Goal: Task Accomplishment & Management: Use online tool/utility

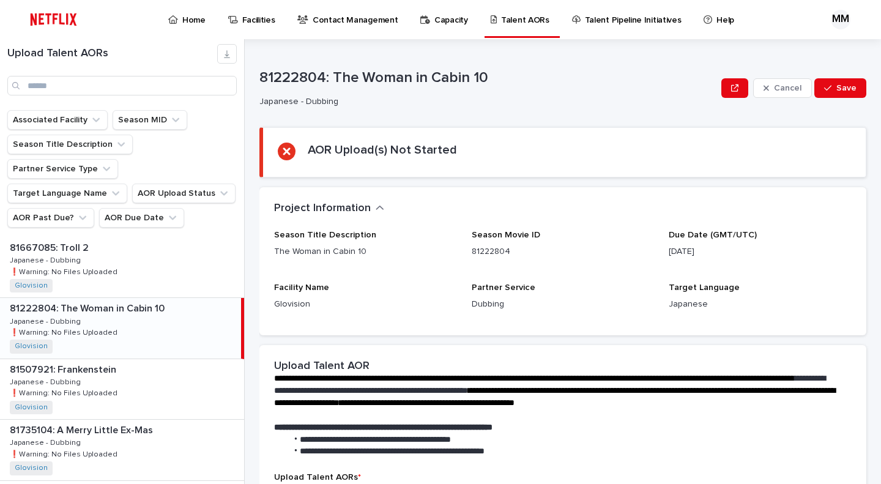
click at [124, 298] on div "81222804: The Woman in Cabin 10 81222804: The Woman in Cabin 10 Japanese - Dubb…" at bounding box center [120, 328] width 241 height 60
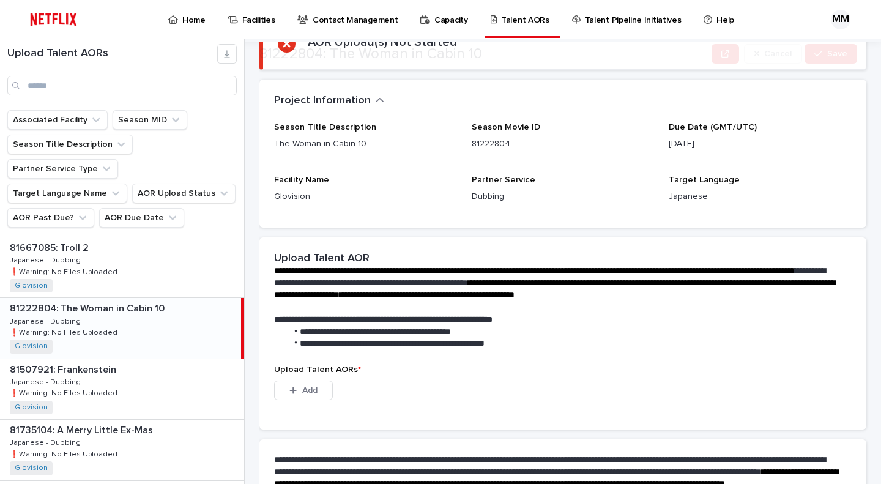
scroll to position [248, 0]
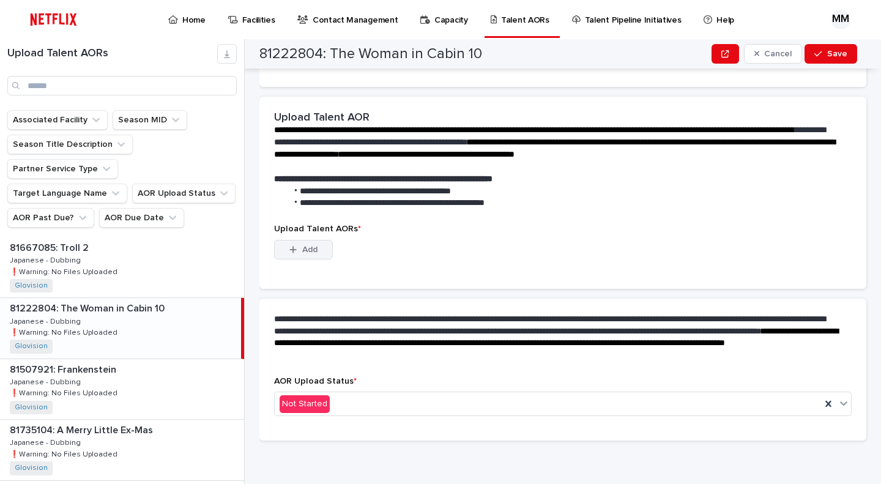
click at [311, 243] on button "Add" at bounding box center [303, 250] width 59 height 20
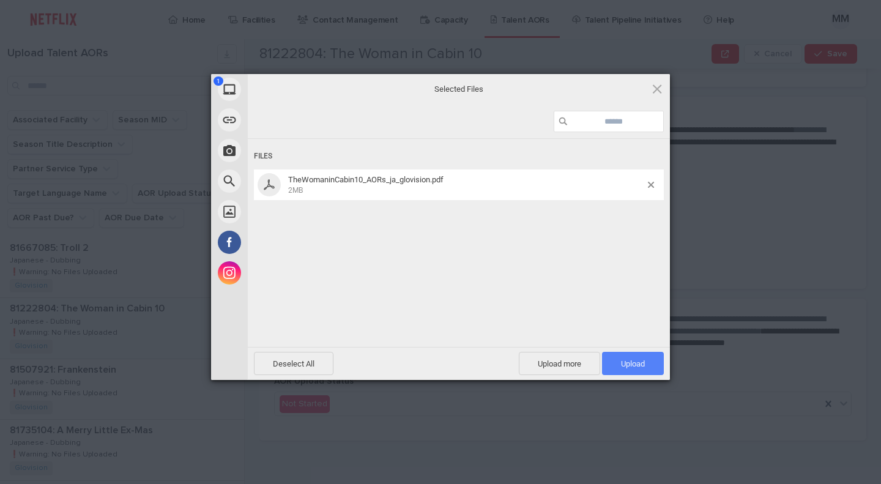
click at [627, 358] on span "Upload 1" at bounding box center [633, 363] width 62 height 23
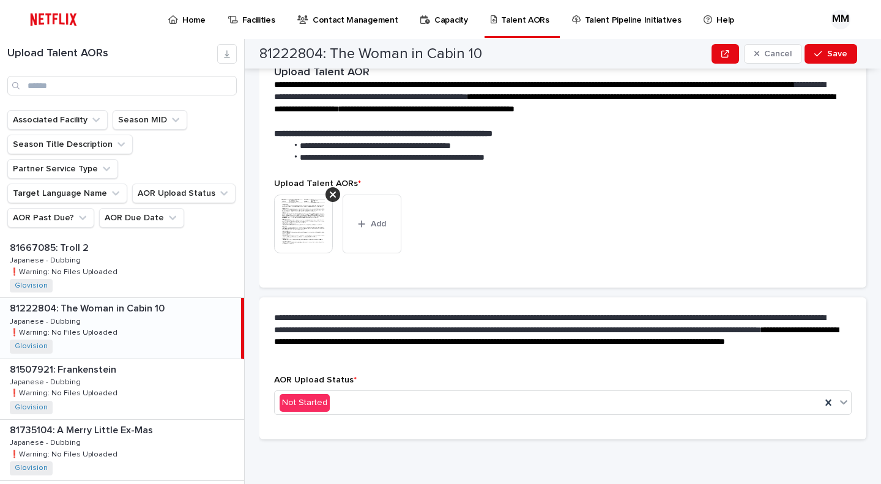
scroll to position [232, 0]
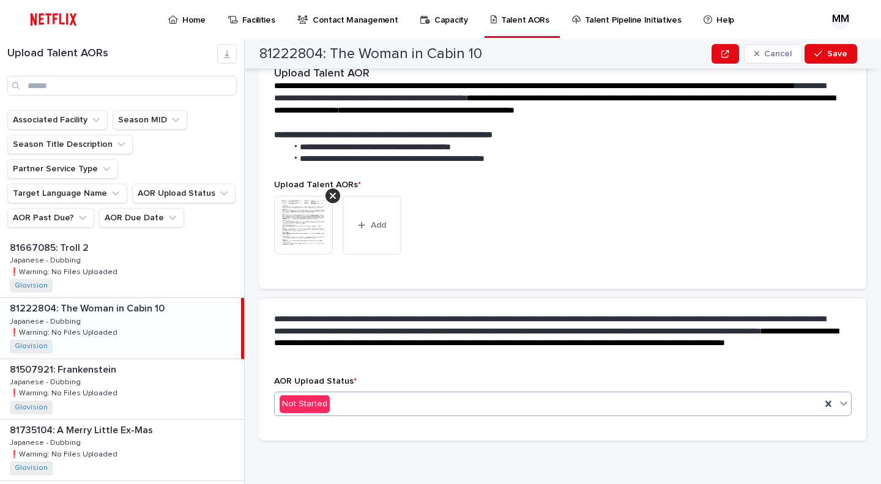
click at [370, 405] on div "Not Started" at bounding box center [548, 404] width 546 height 20
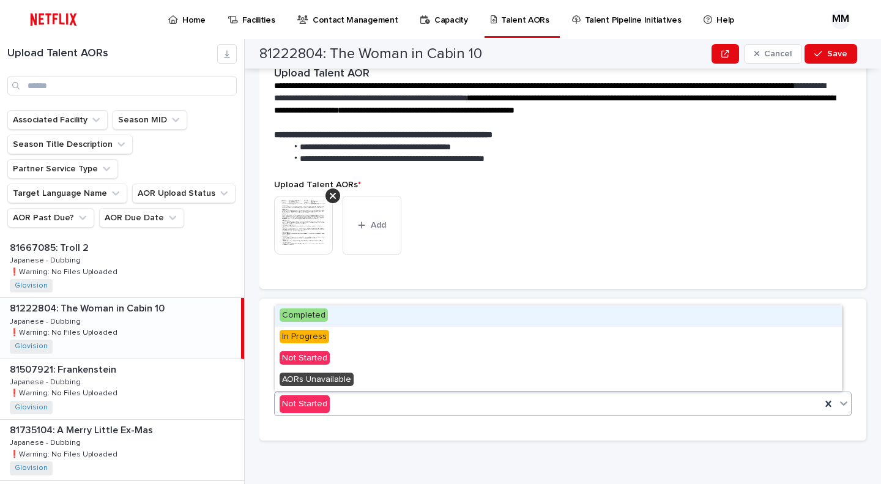
click at [340, 316] on div "Completed" at bounding box center [558, 315] width 567 height 21
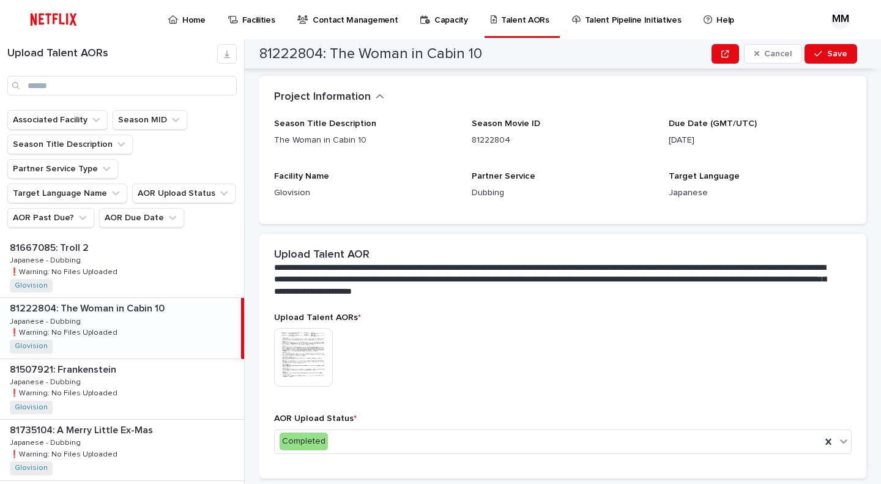
scroll to position [37, 0]
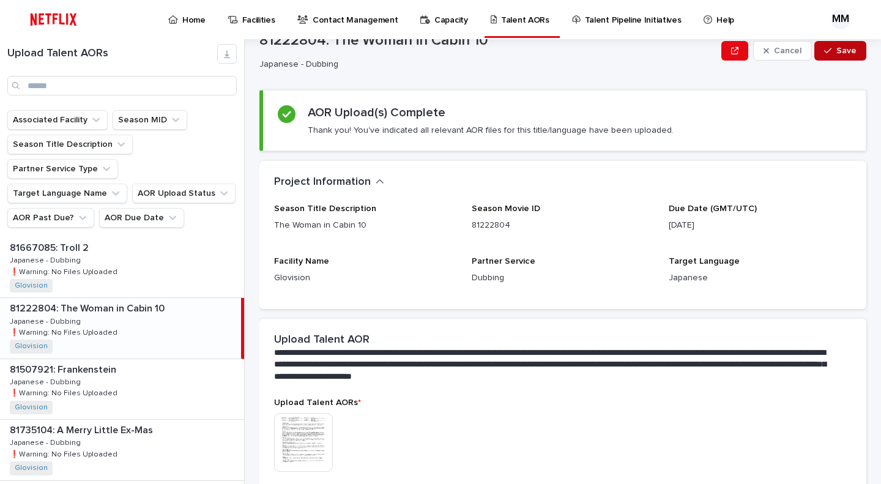
click at [836, 50] on span "Save" at bounding box center [846, 50] width 20 height 9
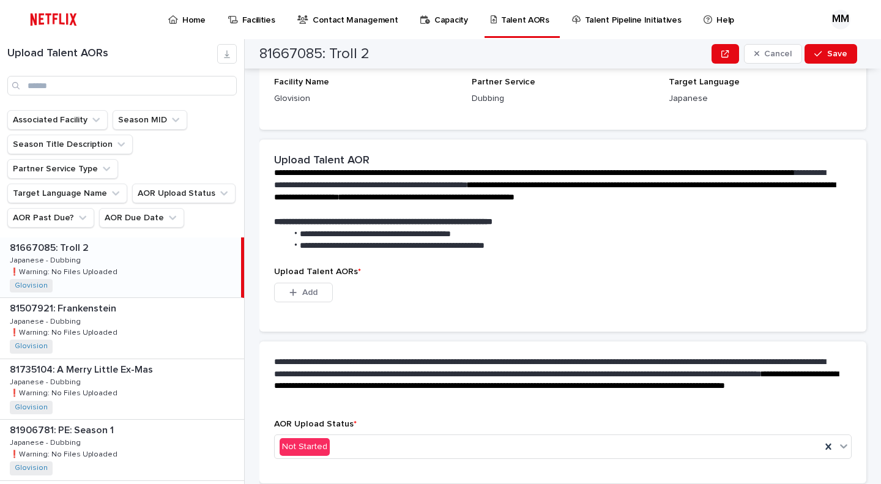
scroll to position [0, 0]
